Goal: Transaction & Acquisition: Purchase product/service

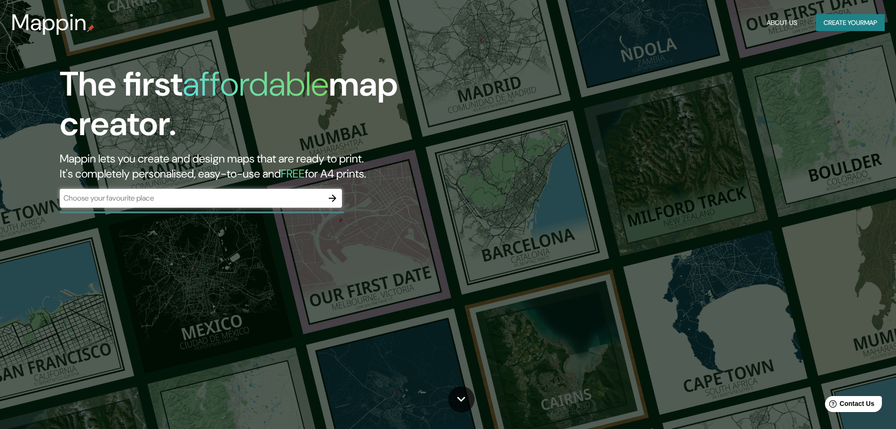
drag, startPoint x: 153, startPoint y: 186, endPoint x: 144, endPoint y: 194, distance: 12.1
click at [152, 189] on div "The first affordable map creator. Mappin lets you create and design maps that a…" at bounding box center [284, 140] width 538 height 152
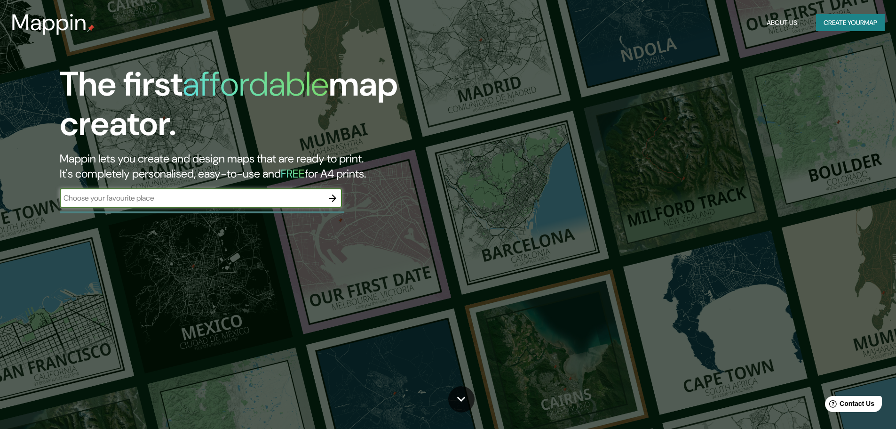
click at [144, 194] on input "text" at bounding box center [192, 197] width 264 height 11
paste input "[PERSON_NAME] & [PERSON_NAME], Quilmes Oeste, [GEOGRAPHIC_DATA], [GEOGRAPHIC_DA…"
type input "[PERSON_NAME] & [PERSON_NAME], Quilmes Oeste, [GEOGRAPHIC_DATA], [GEOGRAPHIC_DA…"
click at [337, 197] on icon "button" at bounding box center [332, 197] width 11 height 11
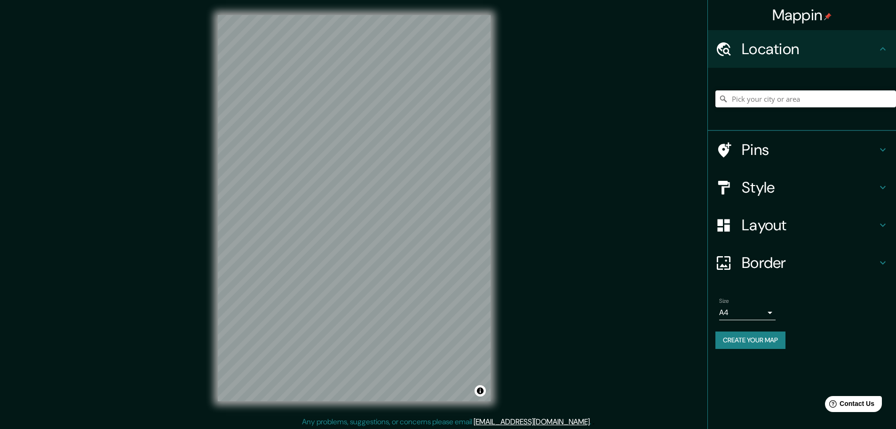
click at [793, 85] on div at bounding box center [806, 98] width 181 height 47
click at [788, 96] on input "Pick your city or area" at bounding box center [806, 98] width 181 height 17
paste input "[PERSON_NAME] & [PERSON_NAME], Quilmes Oeste, [GEOGRAPHIC_DATA], [GEOGRAPHIC_DA…"
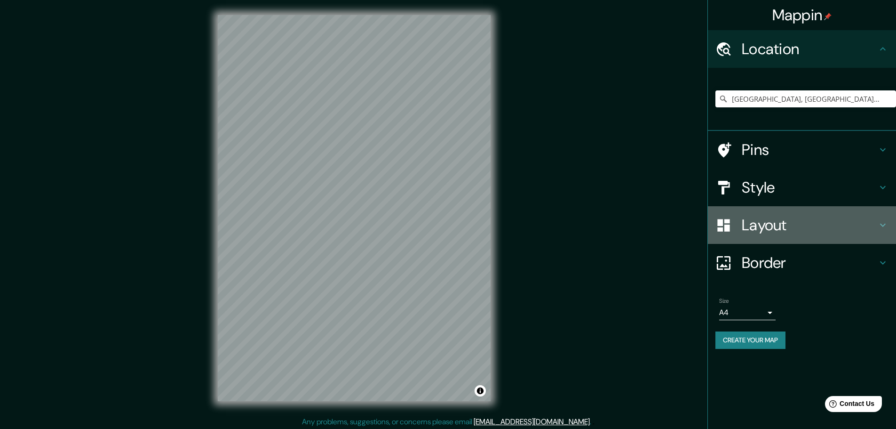
click at [782, 219] on h4 "Layout" at bounding box center [810, 225] width 136 height 19
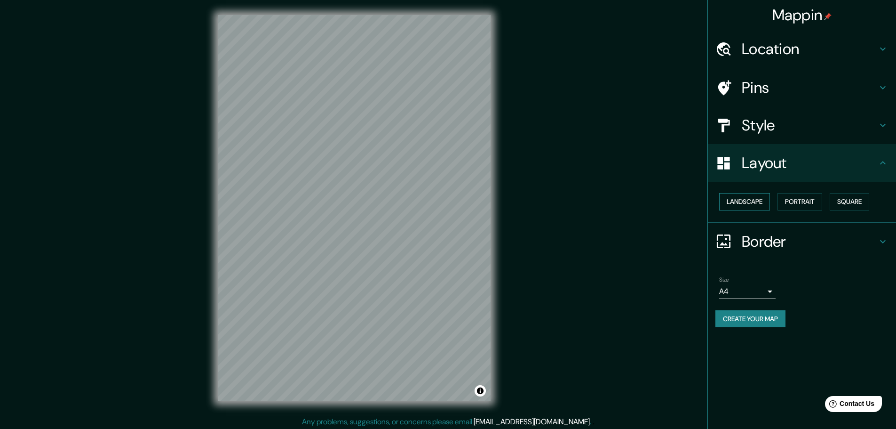
click at [751, 209] on button "Landscape" at bounding box center [745, 201] width 51 height 17
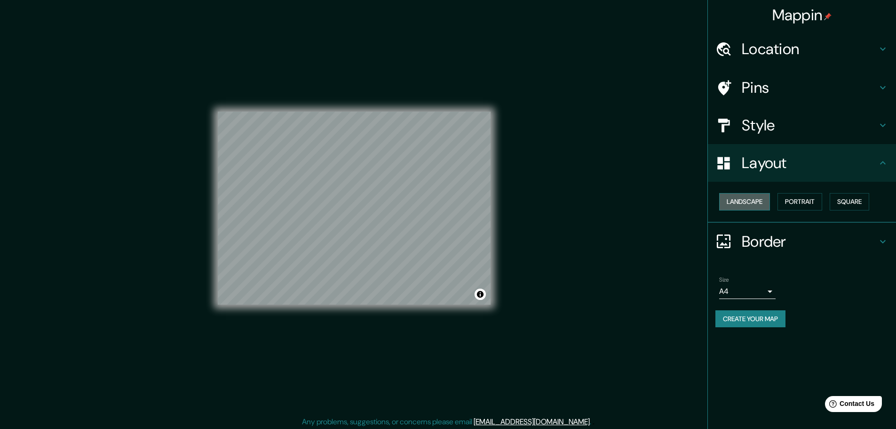
click at [750, 202] on button "Landscape" at bounding box center [745, 201] width 51 height 17
click at [783, 202] on button "Portrait" at bounding box center [800, 201] width 45 height 17
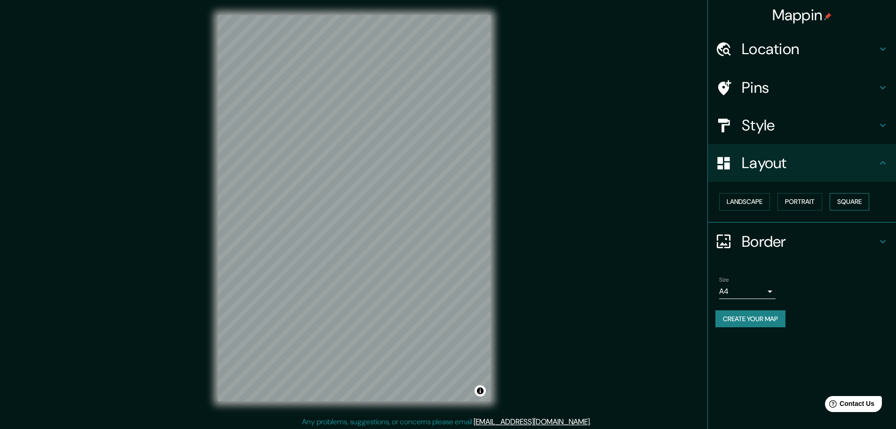
click at [848, 201] on button "Square" at bounding box center [850, 201] width 40 height 17
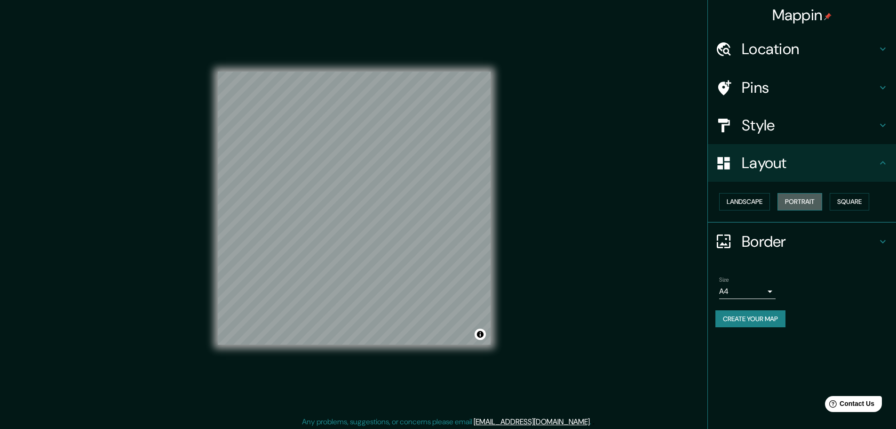
click at [799, 209] on button "Portrait" at bounding box center [800, 201] width 45 height 17
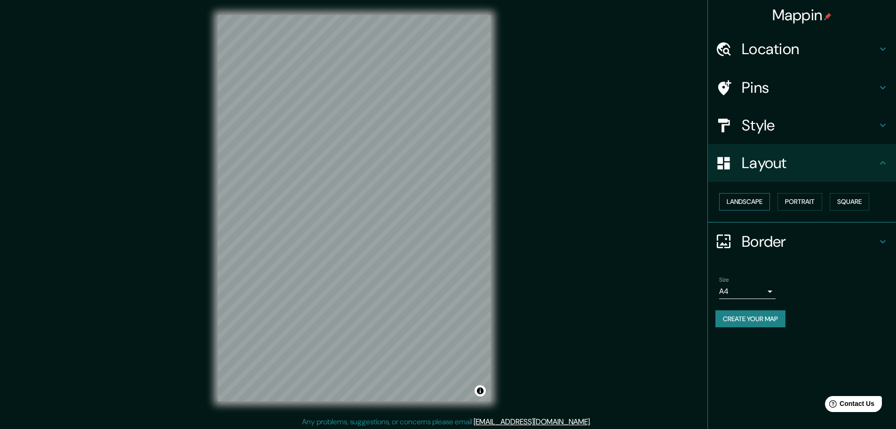
click at [759, 207] on button "Landscape" at bounding box center [745, 201] width 51 height 17
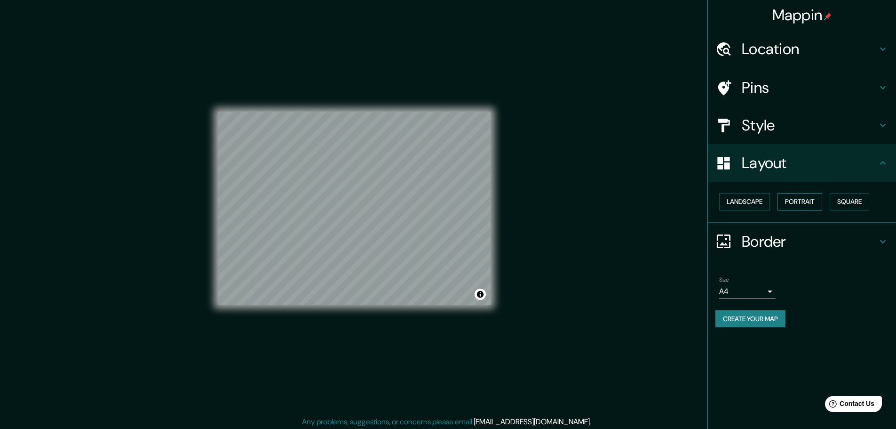
click at [796, 193] on button "Portrait" at bounding box center [800, 201] width 45 height 17
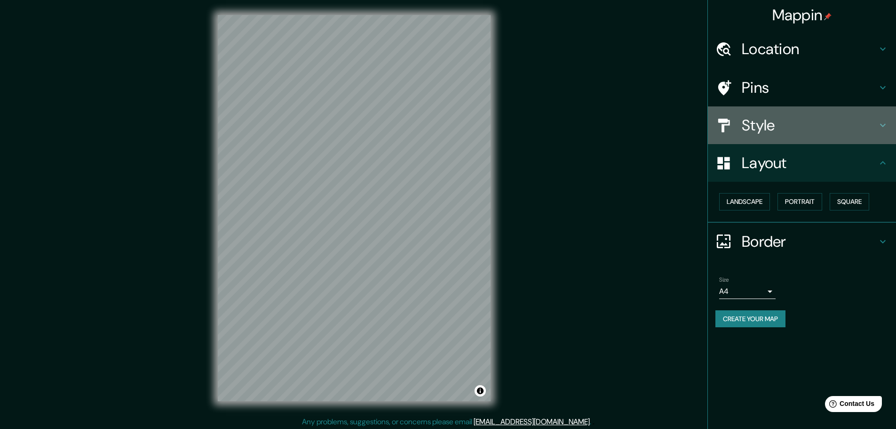
click at [773, 126] on h4 "Style" at bounding box center [810, 125] width 136 height 19
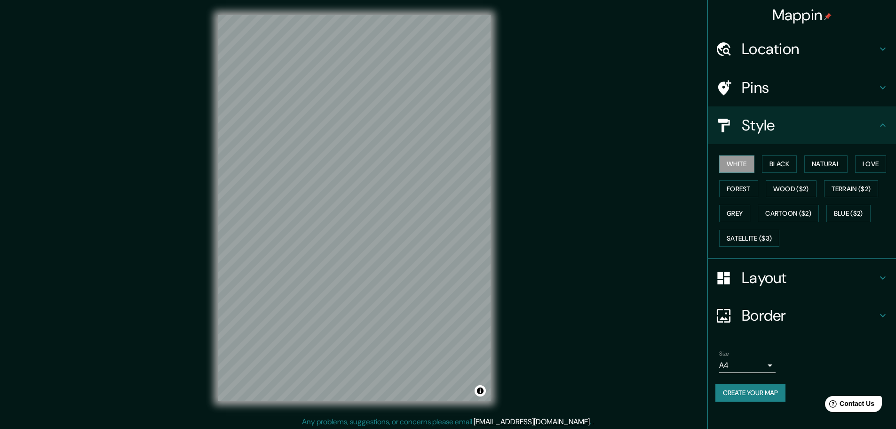
click at [785, 173] on div "White Black Natural Love Forest Wood ($2) Terrain ($2) Grey Cartoon ($2) Blue (…" at bounding box center [806, 201] width 181 height 99
click at [785, 171] on button "Black" at bounding box center [779, 163] width 35 height 17
click at [756, 200] on div "White Black Natural Love Forest Wood ($2) Terrain ($2) Grey Cartoon ($2) Blue (…" at bounding box center [806, 201] width 181 height 99
click at [754, 190] on button "Forest" at bounding box center [739, 188] width 39 height 17
click at [844, 212] on button "Blue ($2)" at bounding box center [849, 213] width 44 height 17
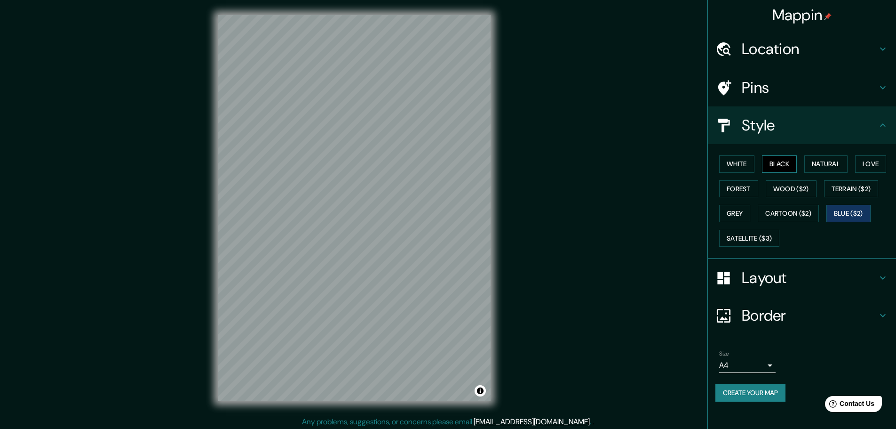
click at [784, 162] on button "Black" at bounding box center [779, 163] width 35 height 17
click at [744, 168] on button "White" at bounding box center [737, 163] width 35 height 17
click at [782, 168] on button "Black" at bounding box center [779, 163] width 35 height 17
click at [760, 84] on h4 "Pins" at bounding box center [810, 87] width 136 height 19
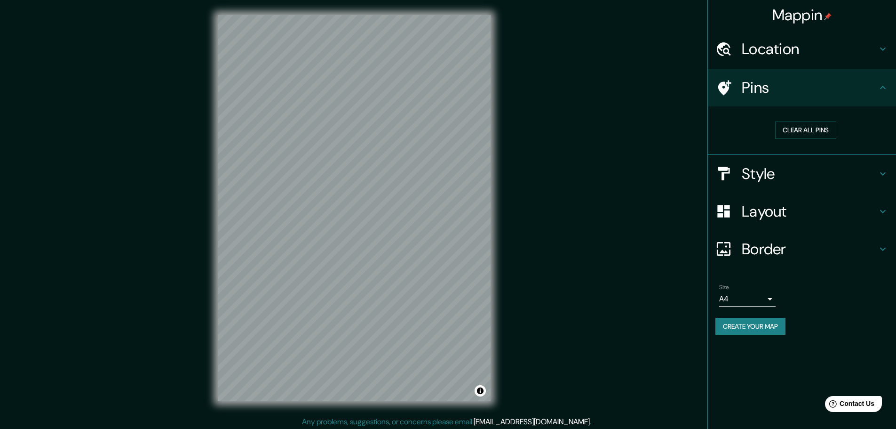
click at [806, 59] on div "Location" at bounding box center [802, 49] width 188 height 38
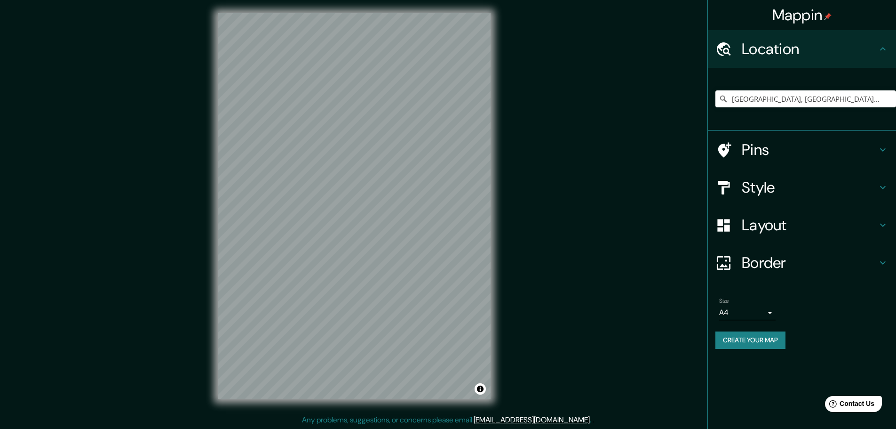
scroll to position [2, 0]
click at [798, 97] on input "[GEOGRAPHIC_DATA], [GEOGRAPHIC_DATA], [GEOGRAPHIC_DATA]" at bounding box center [806, 98] width 181 height 17
drag, startPoint x: 850, startPoint y: 103, endPoint x: 903, endPoint y: 101, distance: 52.8
click at [896, 101] on html "Mappin Location [GEOGRAPHIC_DATA], [GEOGRAPHIC_DATA], [GEOGRAPHIC_DATA] Pins St…" at bounding box center [448, 212] width 896 height 429
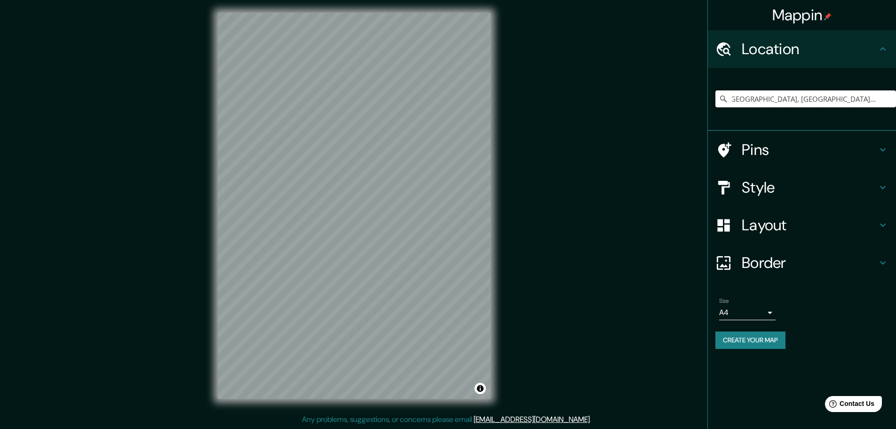
scroll to position [0, 0]
click at [802, 95] on input "[GEOGRAPHIC_DATA], [GEOGRAPHIC_DATA], [GEOGRAPHIC_DATA]" at bounding box center [806, 98] width 181 height 17
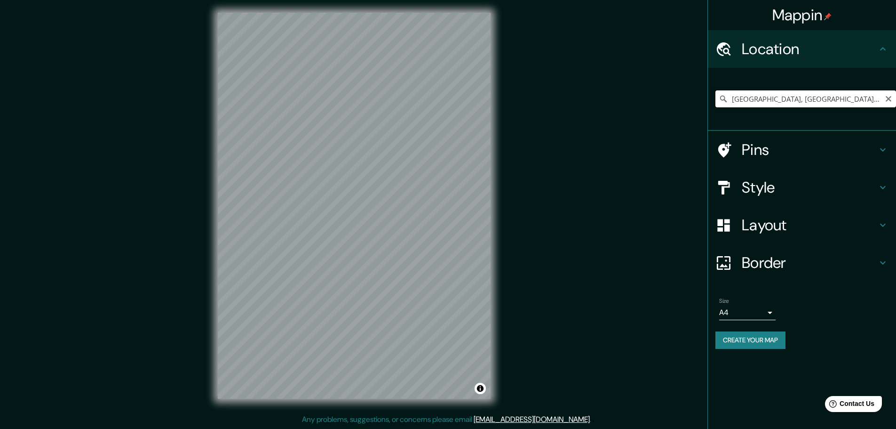
paste input "[PERSON_NAME] & [PERSON_NAME], Quilmes Oeste"
type input "Quilmes Oeste, [GEOGRAPHIC_DATA], [GEOGRAPHIC_DATA]"
click at [192, 295] on div "Mappin Location [GEOGRAPHIC_DATA], [GEOGRAPHIC_DATA], [GEOGRAPHIC_DATA] [GEOGRA…" at bounding box center [448, 213] width 896 height 431
click at [496, 231] on div "© Mapbox © OpenStreetMap Improve this map" at bounding box center [354, 206] width 303 height 416
click at [589, 245] on div "Mappin Location [GEOGRAPHIC_DATA], [GEOGRAPHIC_DATA], [GEOGRAPHIC_DATA] [GEOGRA…" at bounding box center [448, 213] width 896 height 431
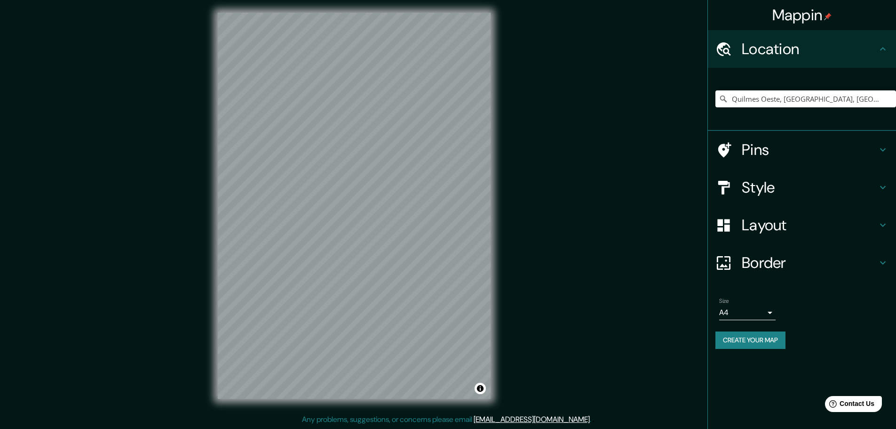
click at [529, 260] on div "Mappin Location [GEOGRAPHIC_DATA], [GEOGRAPHIC_DATA], [GEOGRAPHIC_DATA] [GEOGRA…" at bounding box center [448, 213] width 896 height 431
click at [199, 252] on div "Mappin Location [GEOGRAPHIC_DATA], [GEOGRAPHIC_DATA], [GEOGRAPHIC_DATA] [GEOGRA…" at bounding box center [448, 213] width 896 height 431
